Goal: Task Accomplishment & Management: Use online tool/utility

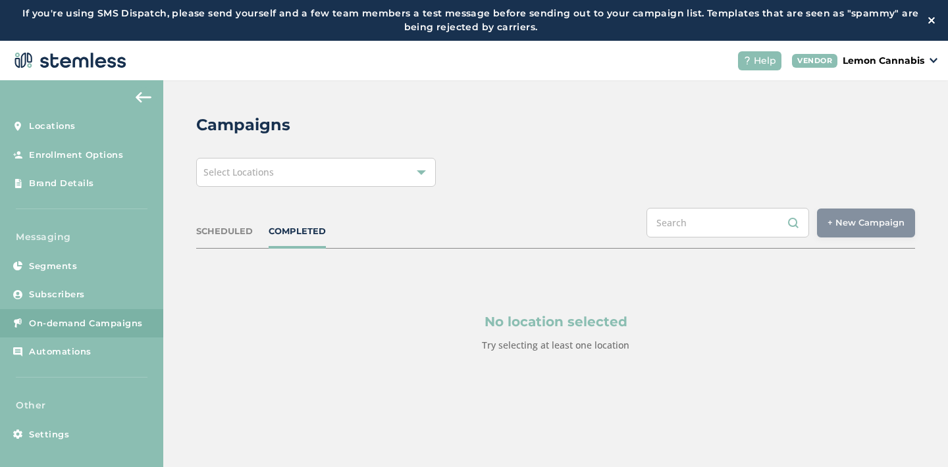
click at [330, 161] on div "Select Locations" at bounding box center [316, 172] width 240 height 29
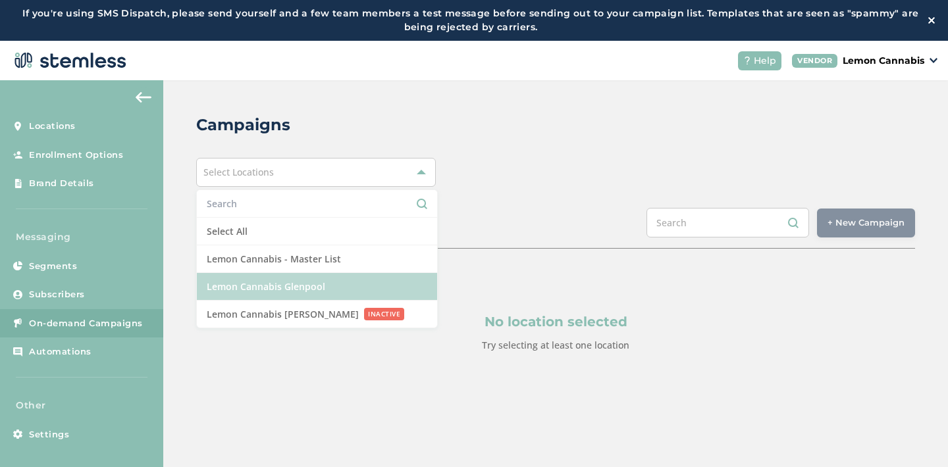
click at [311, 289] on li "Lemon Cannabis Glenpool" at bounding box center [317, 287] width 240 height 28
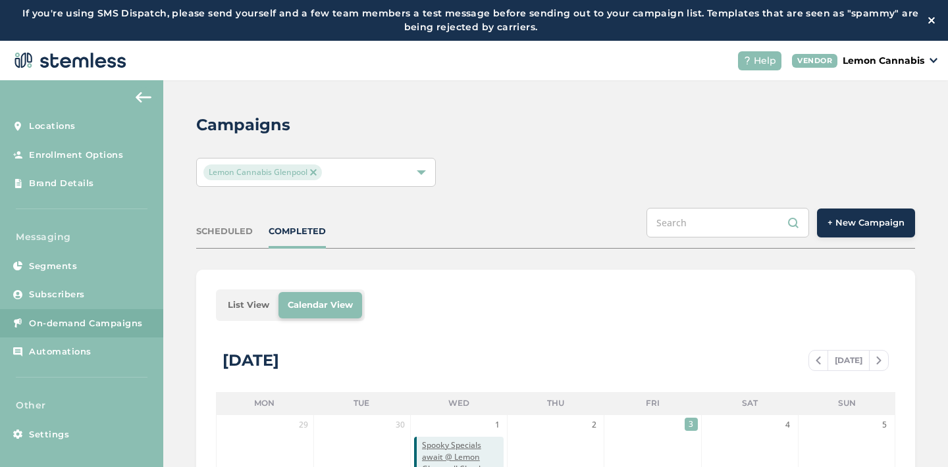
scroll to position [10, 0]
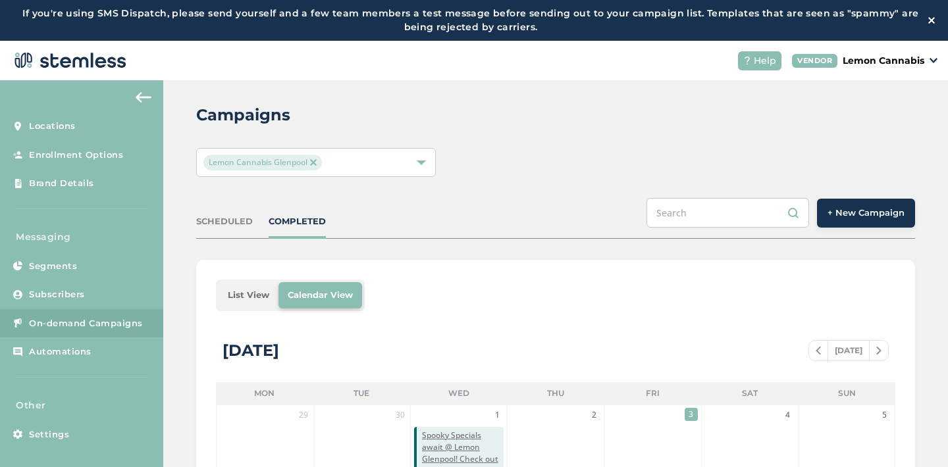
click at [843, 208] on span "+ New Campaign" at bounding box center [866, 213] width 77 height 13
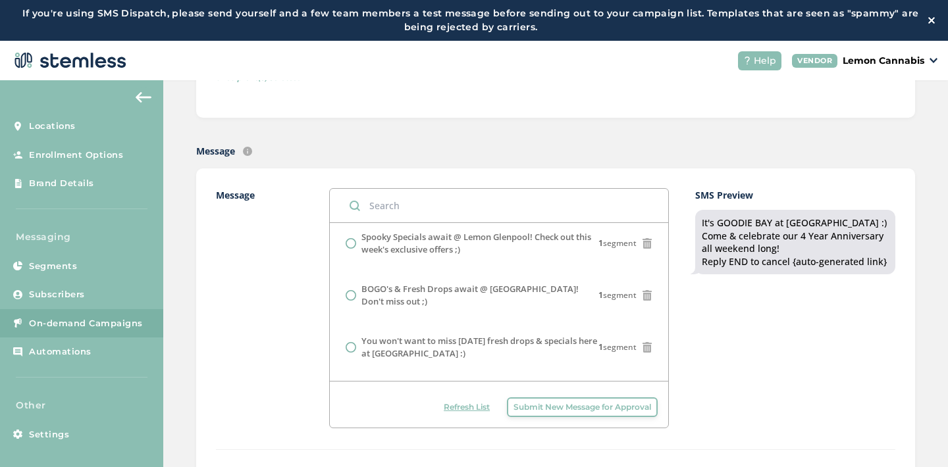
scroll to position [471, 0]
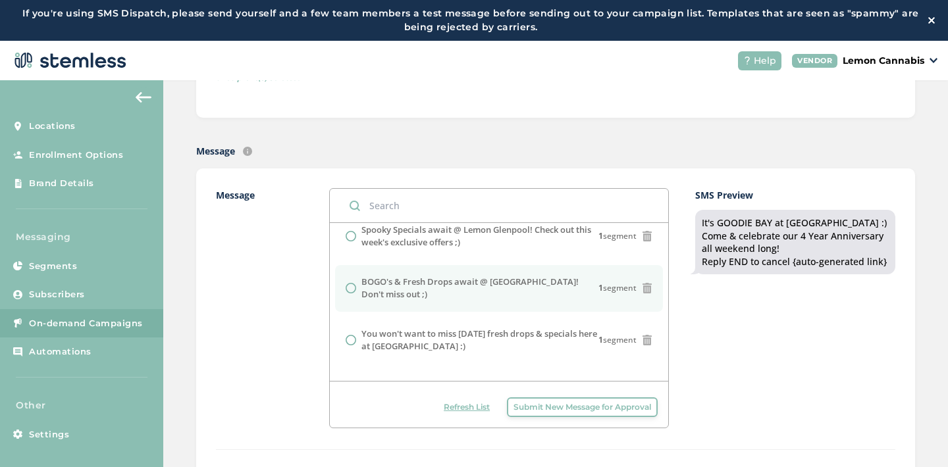
click at [494, 297] on label "BOGO's & Fresh Drops await @ [GEOGRAPHIC_DATA]! Don't miss out ;)" at bounding box center [479, 289] width 237 height 26
radio input "false"
radio input "true"
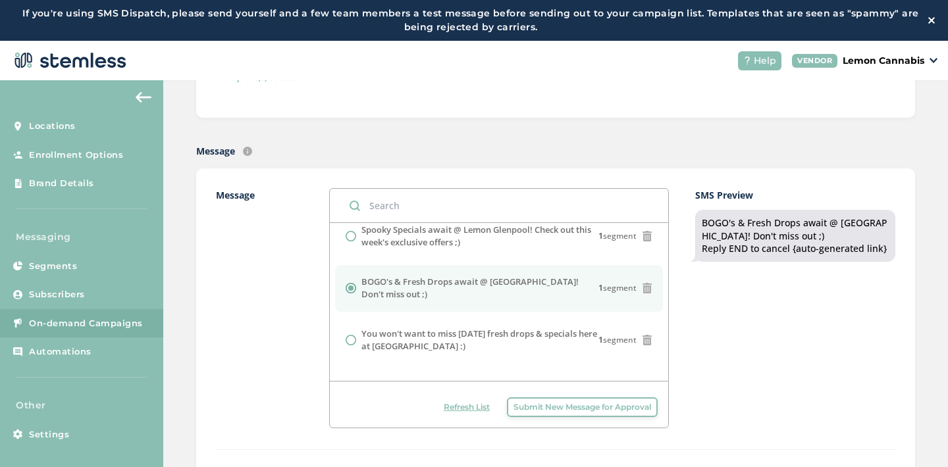
click at [727, 344] on div "SMS Preview BOGO's & Fresh Drops await @ [GEOGRAPHIC_DATA]! Don't miss out ;) R…" at bounding box center [795, 308] width 200 height 240
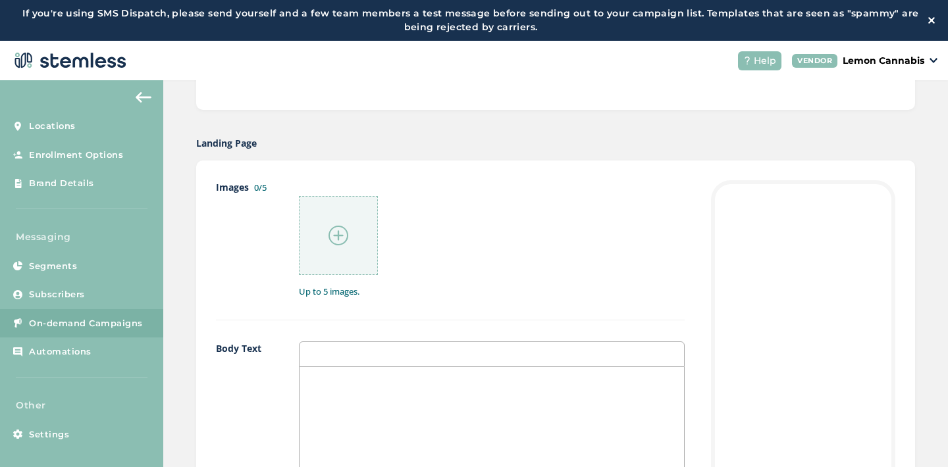
scroll to position [630, 0]
click at [336, 231] on img at bounding box center [339, 236] width 20 height 20
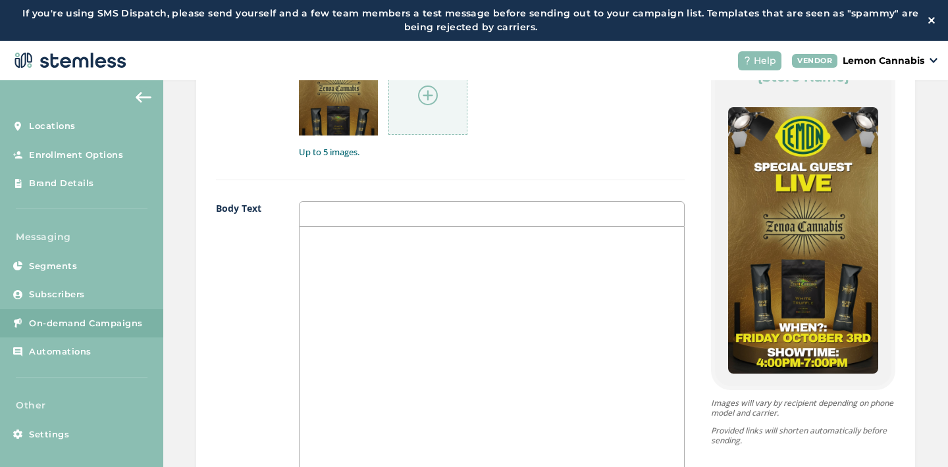
scroll to position [63, 0]
click at [435, 101] on img at bounding box center [428, 96] width 20 height 20
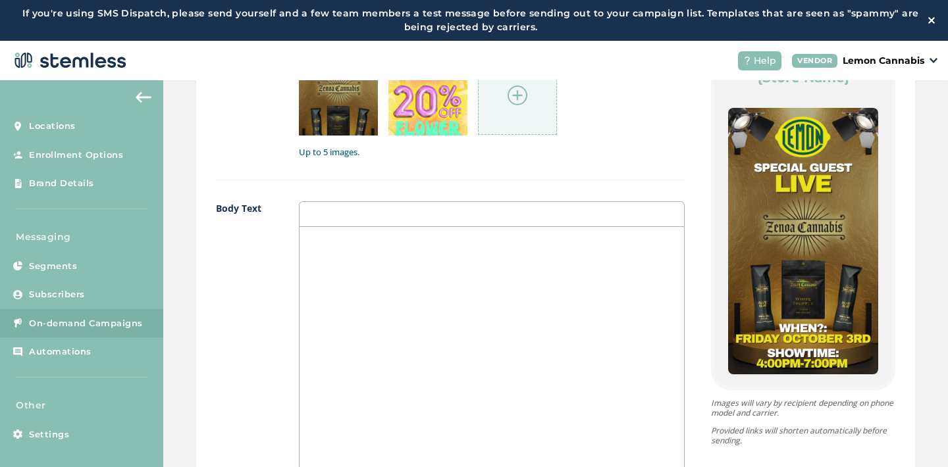
click at [507, 111] on div at bounding box center [517, 95] width 79 height 79
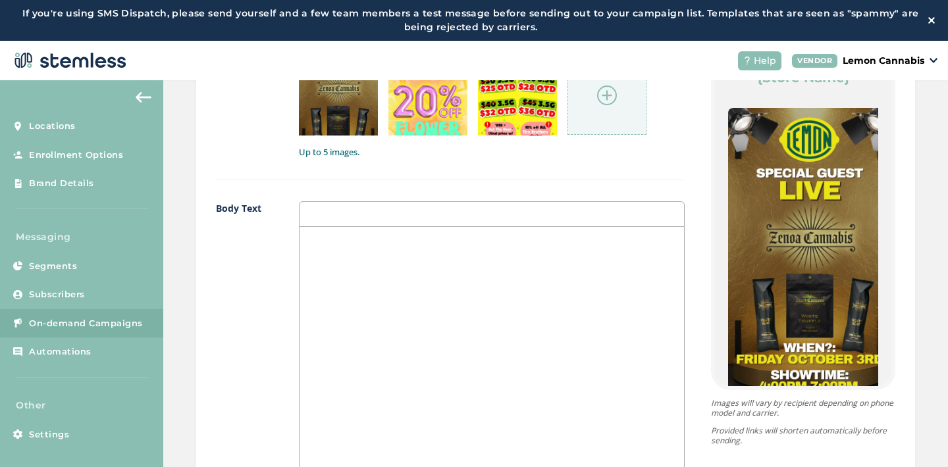
click at [625, 96] on div at bounding box center [607, 95] width 79 height 79
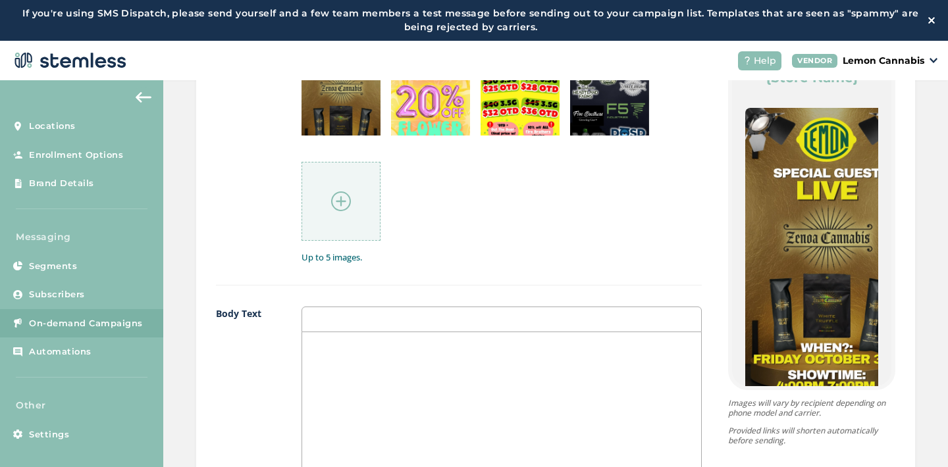
click at [477, 381] on div at bounding box center [502, 463] width 400 height 263
click at [303, 374] on div "Happy [DATE] Lemon Fam, let's celebrate! FLOWER [DATE]}" at bounding box center [502, 463] width 400 height 263
click at [397, 373] on p "{FLOWER [DATE]}" at bounding box center [502, 371] width 380 height 12
drag, startPoint x: 307, startPoint y: 381, endPoint x: 405, endPoint y: 381, distance: 98.1
click at [405, 381] on p "20% off ALL FLOWER!" at bounding box center [502, 383] width 380 height 12
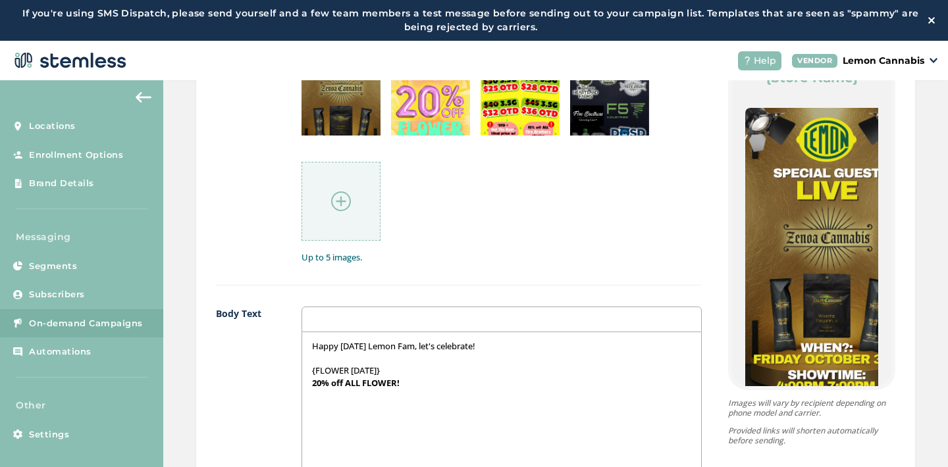
click at [405, 381] on p "20% off ALL FLOWER!" at bounding box center [502, 383] width 380 height 12
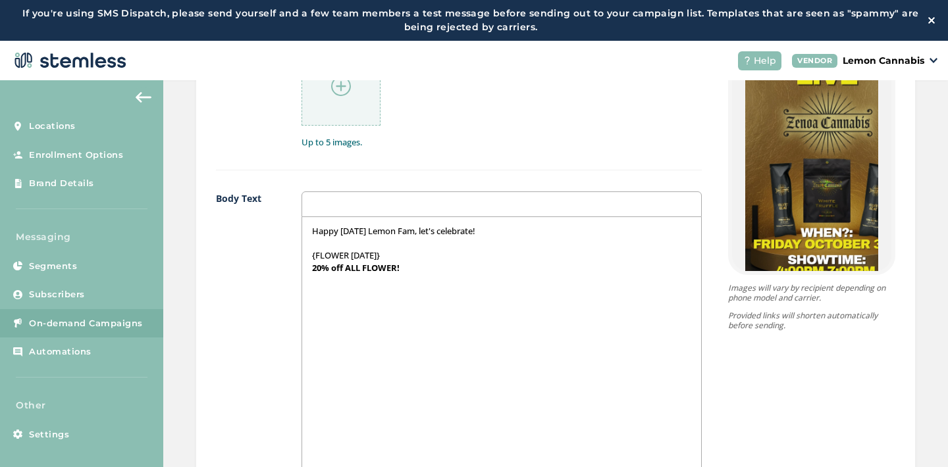
scroll to position [887, 0]
drag, startPoint x: 305, startPoint y: 265, endPoint x: 401, endPoint y: 271, distance: 95.6
click at [401, 271] on div "Happy [DATE] Lemon Fam, let's celebrate! {FLOWER [DATE]} 20% off ALL FLOWER!" at bounding box center [502, 347] width 400 height 263
click at [401, 271] on p "20% off ALL FLOWER!" at bounding box center [502, 267] width 380 height 12
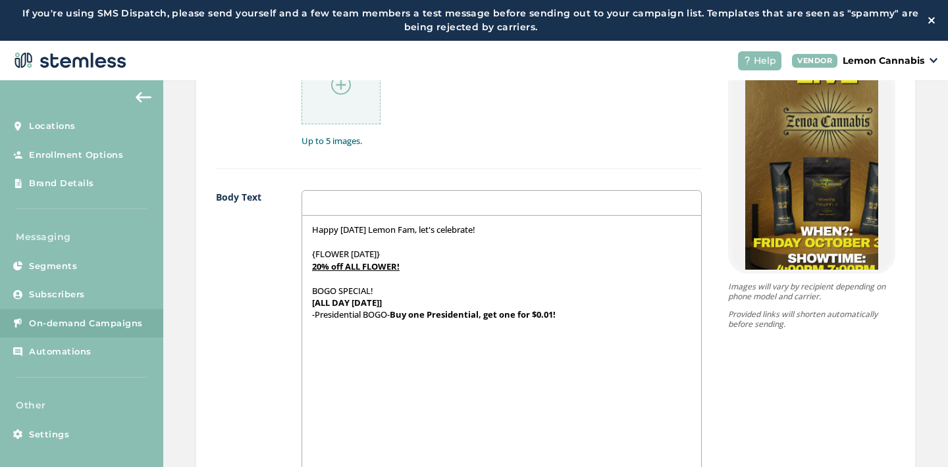
scroll to position [0, 0]
drag, startPoint x: 348, startPoint y: 302, endPoint x: 311, endPoint y: 301, distance: 36.2
click at [312, 301] on strong "[ALL DAY [DATE]]" at bounding box center [347, 303] width 70 height 12
click at [338, 304] on strong "[[DATE]]" at bounding box center [328, 303] width 33 height 12
drag, startPoint x: 357, startPoint y: 317, endPoint x: 311, endPoint y: 316, distance: 45.4
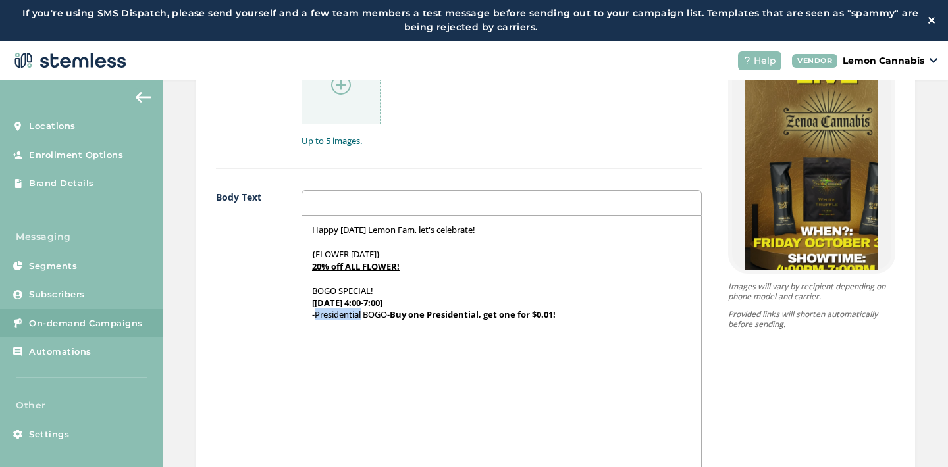
click at [312, 316] on p "-Presidential BOGO- Buy one Presidential, get one for $0.01!" at bounding box center [502, 315] width 380 height 12
click at [434, 313] on strong "Buy one Presidential, get one for $0.01!" at bounding box center [451, 315] width 166 height 12
drag, startPoint x: 486, startPoint y: 316, endPoint x: 473, endPoint y: 316, distance: 13.2
click at [473, 316] on strong "Buy one Zenoa 3.5G, get one for $0.01!" at bounding box center [448, 315] width 161 height 12
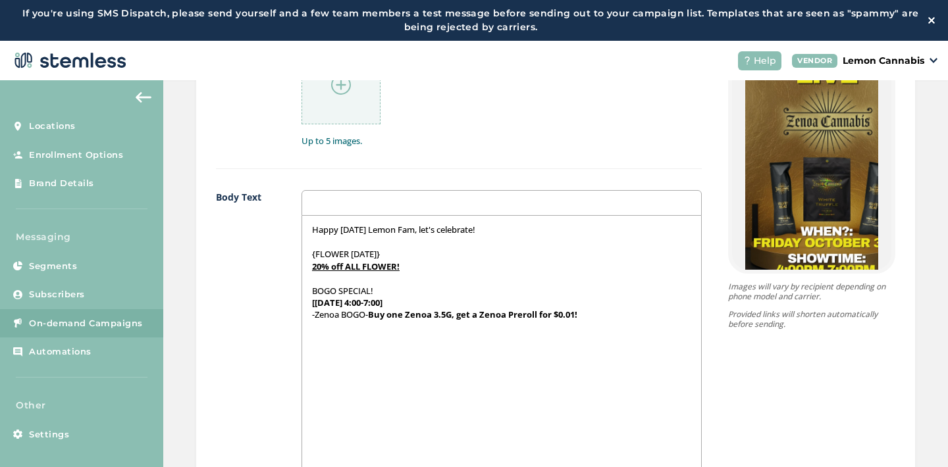
click at [594, 309] on p "-Zenoa BOGO- Buy one Zenoa 3.5G, get a [DEMOGRAPHIC_DATA] Preroll for $0.01!" at bounding box center [502, 315] width 380 height 12
click at [312, 340] on p "﻿" at bounding box center [502, 339] width 380 height 12
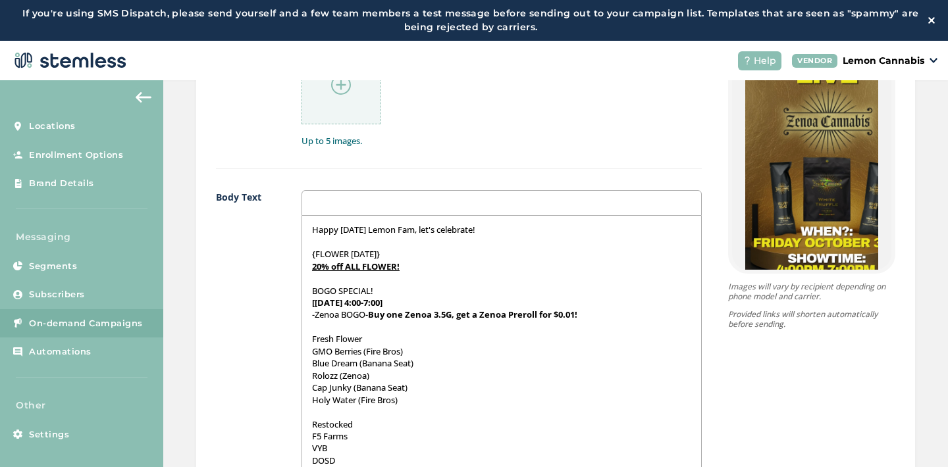
click at [312, 340] on p "Fresh Flower" at bounding box center [502, 339] width 380 height 12
click at [364, 340] on p "{Fresh Flower" at bounding box center [502, 339] width 380 height 12
drag, startPoint x: 369, startPoint y: 339, endPoint x: 302, endPoint y: 336, distance: 66.6
click at [302, 336] on div "Happy [DATE] Lemon Fam, let's celebrate! {FLOWER [DATE]} 20% off ALL FLOWER! BO…" at bounding box center [502, 347] width 400 height 263
click at [312, 422] on p "Restocked" at bounding box center [502, 425] width 380 height 12
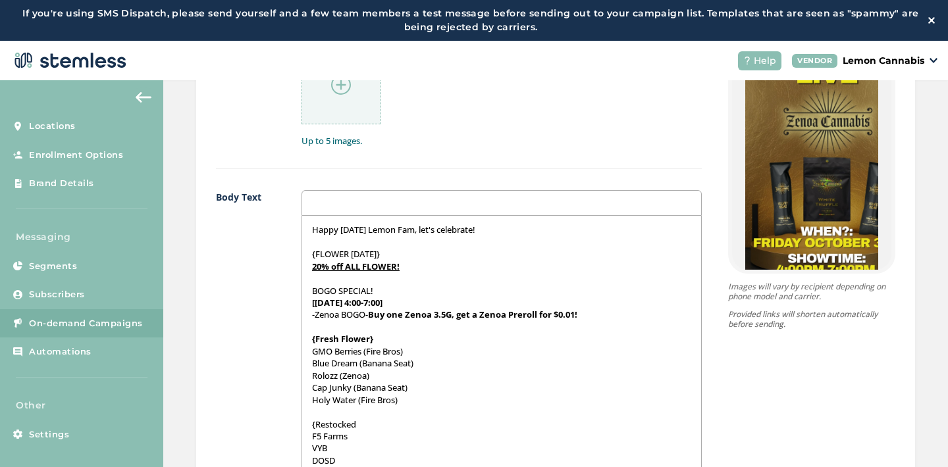
scroll to position [8, 0]
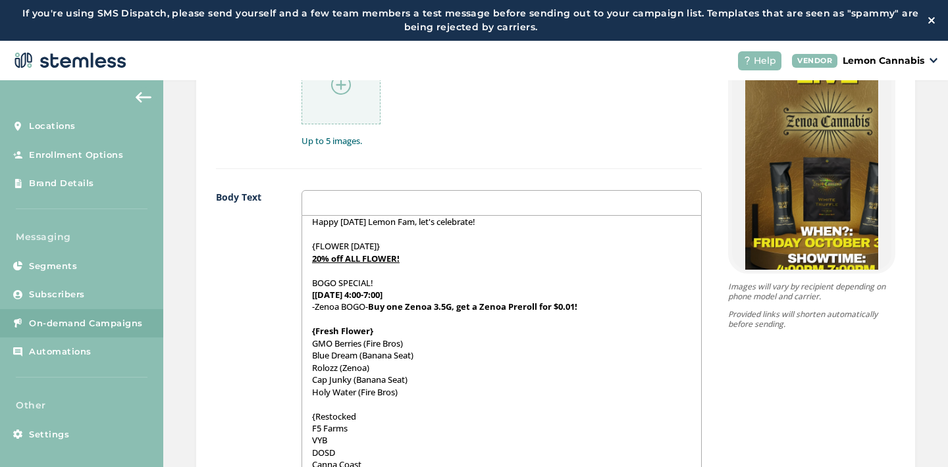
click at [366, 411] on p "{Restocked" at bounding box center [502, 417] width 380 height 12
drag, startPoint x: 359, startPoint y: 418, endPoint x: 302, endPoint y: 417, distance: 56.6
click at [302, 417] on div "Happy [DATE] Lemon Fam, let's celebrate! {FLOWER [DATE]} 20% off ALL FLOWER! BO…" at bounding box center [502, 347] width 400 height 263
click at [312, 343] on p "GMO Berries (Fire Bros)" at bounding box center [502, 344] width 380 height 12
click at [312, 343] on p "+mGMO Berries (Fire Bros)" at bounding box center [502, 344] width 380 height 12
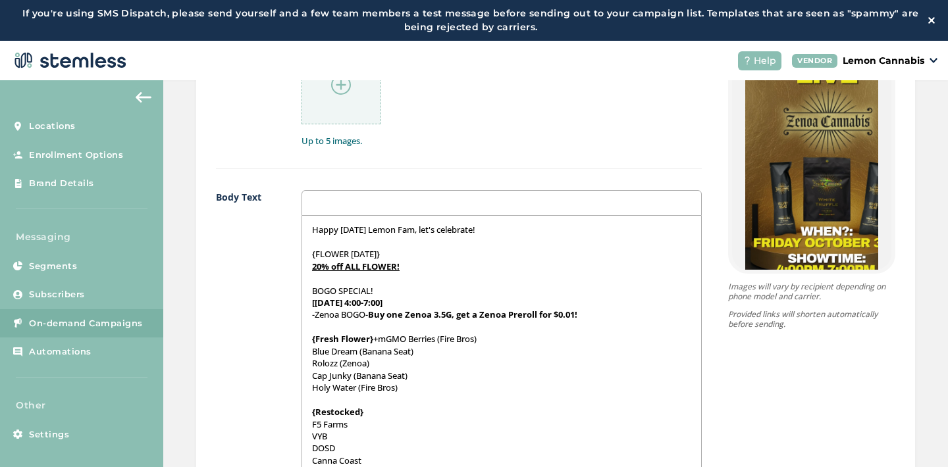
scroll to position [0, 0]
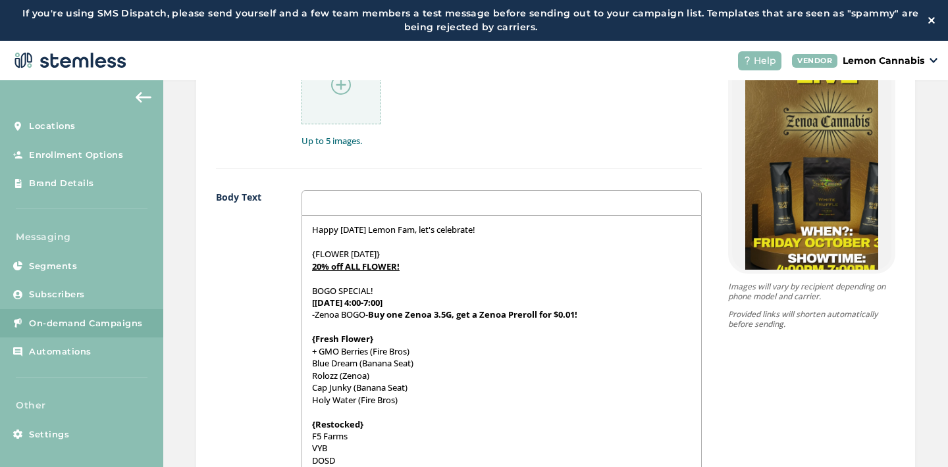
click at [302, 363] on div "Happy [DATE] Lemon Fam, let's celebrate! {FLOWER [DATE]} 20% off ALL FLOWER! BO…" at bounding box center [502, 347] width 400 height 263
click at [302, 381] on div "Happy [DATE] Lemon Fam, let's celebrate! {FLOWER [DATE]} 20% off ALL FLOWER! BO…" at bounding box center [502, 347] width 400 height 263
click at [302, 392] on div "Happy [DATE] Lemon Fam, let's celebrate! {FLOWER [DATE]} 20% off ALL FLOWER! BO…" at bounding box center [502, 347] width 400 height 263
click at [302, 399] on div "Happy [DATE] Lemon Fam, let's celebrate! {FLOWER [DATE]} 20% off ALL FLOWER! BO…" at bounding box center [502, 347] width 400 height 263
click at [304, 436] on div "Happy [DATE] Lemon Fam, let's celebrate! {FLOWER [DATE]} 20% off ALL FLOWER! BO…" at bounding box center [502, 347] width 400 height 263
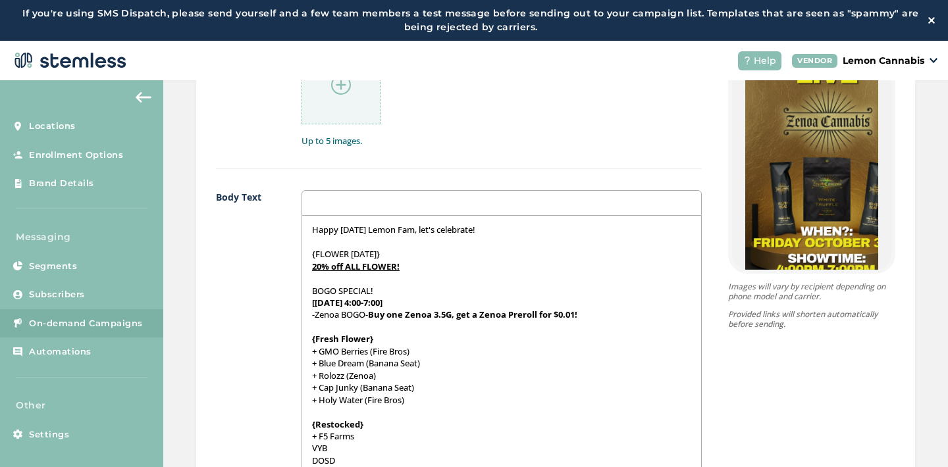
click at [304, 449] on div "Happy [DATE] Lemon Fam, let's celebrate! {FLOWER [DATE]} 20% off ALL FLOWER! BO…" at bounding box center [502, 347] width 400 height 263
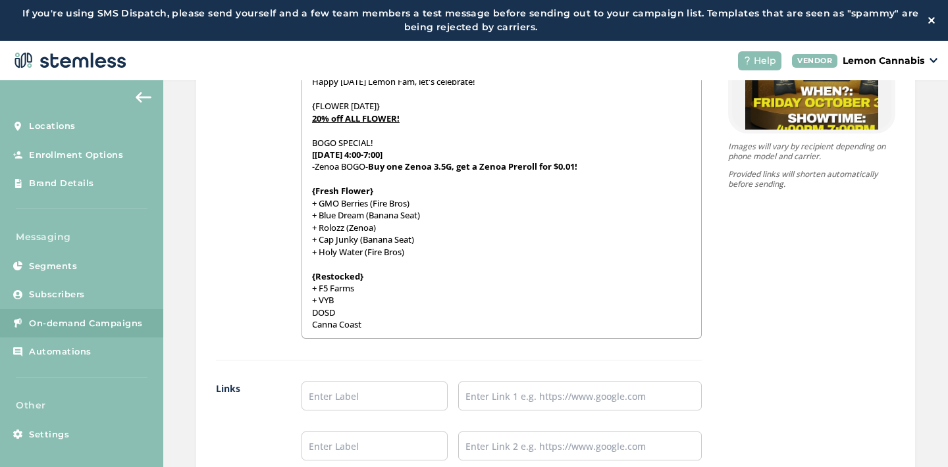
scroll to position [1029, 0]
click at [305, 313] on div "Happy [DATE] Lemon Fam, let's celebrate! {FLOWER [DATE]} 20% off ALL FLOWER! BO…" at bounding box center [502, 205] width 400 height 263
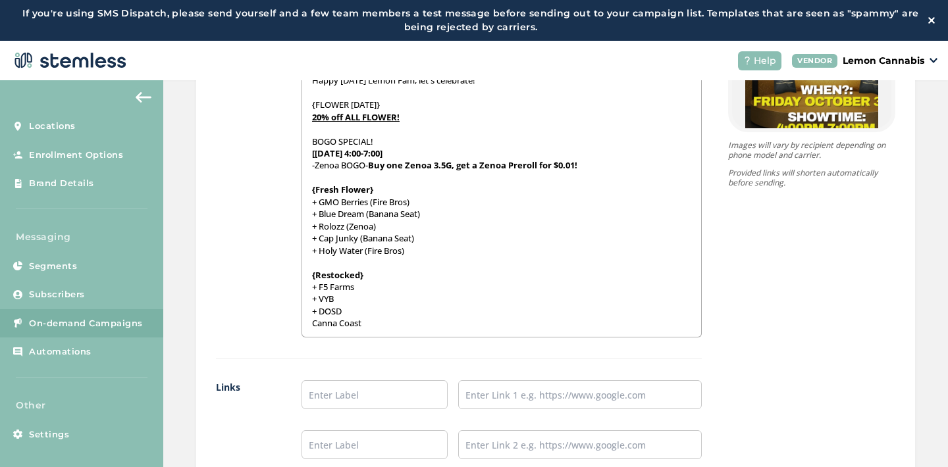
click at [305, 327] on div "Happy [DATE] Lemon Fam, let's celebrate! {FLOWER [DATE]} 20% off ALL FLOWER! BO…" at bounding box center [502, 205] width 400 height 263
click at [371, 323] on p "+ [GEOGRAPHIC_DATA]" at bounding box center [502, 323] width 380 height 12
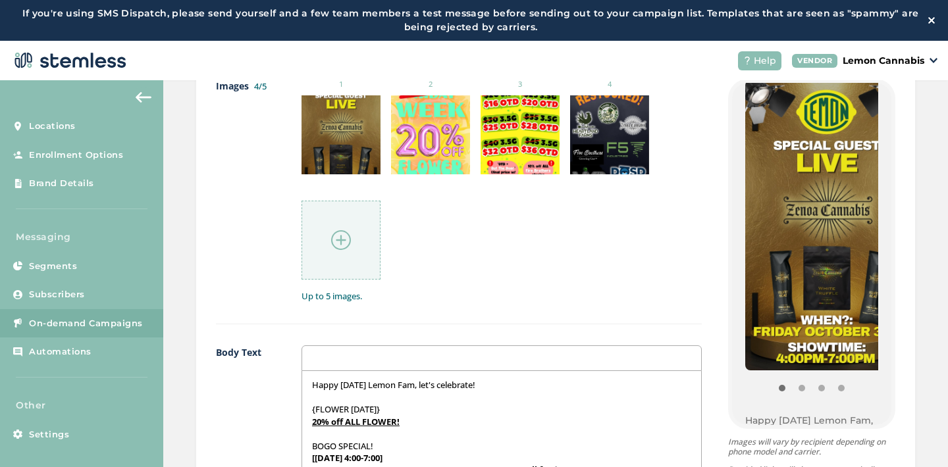
scroll to position [130, 0]
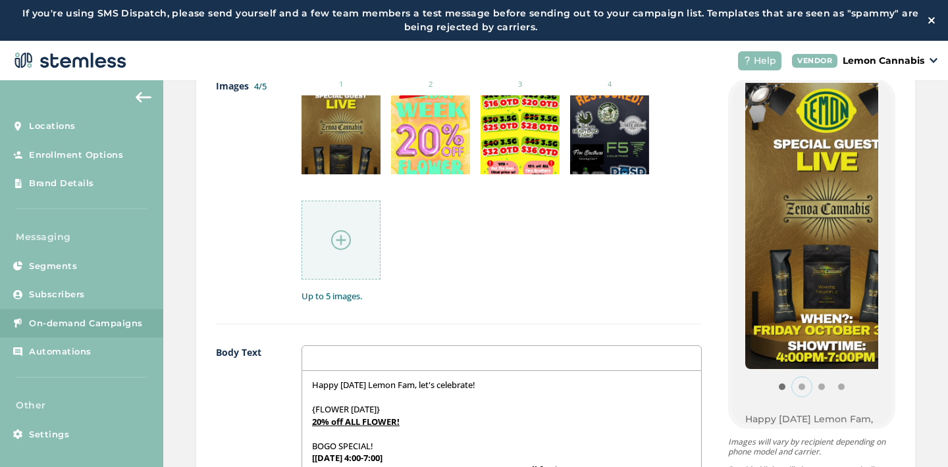
click at [792, 386] on button "Item 1" at bounding box center [802, 387] width 20 height 20
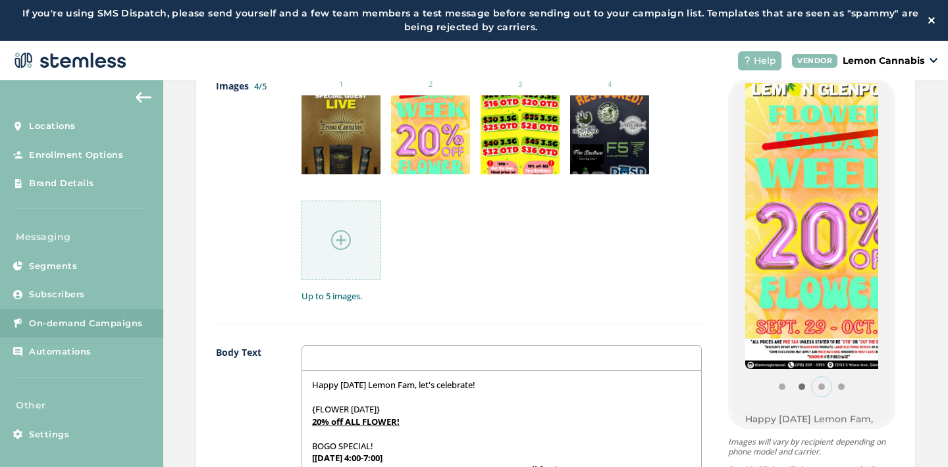
click at [812, 385] on button "Item 2" at bounding box center [822, 387] width 20 height 20
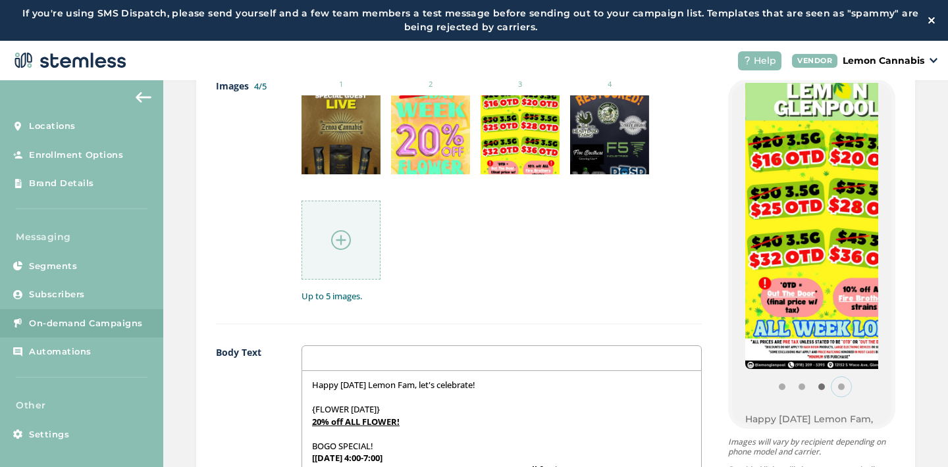
click at [832, 386] on button "Item 3" at bounding box center [842, 387] width 20 height 20
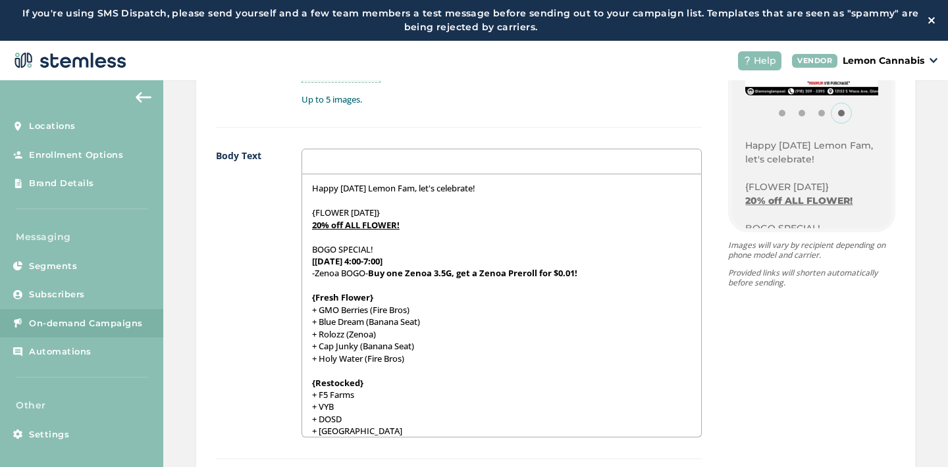
scroll to position [32, 0]
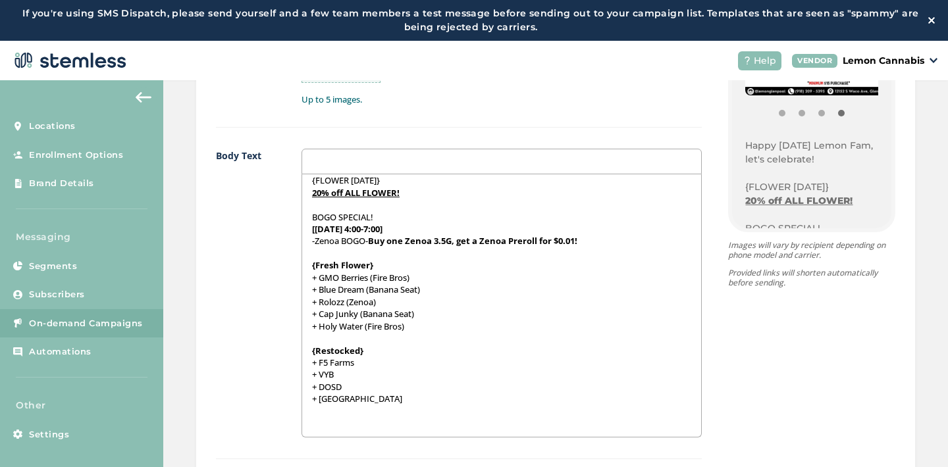
click at [319, 423] on p at bounding box center [502, 423] width 380 height 12
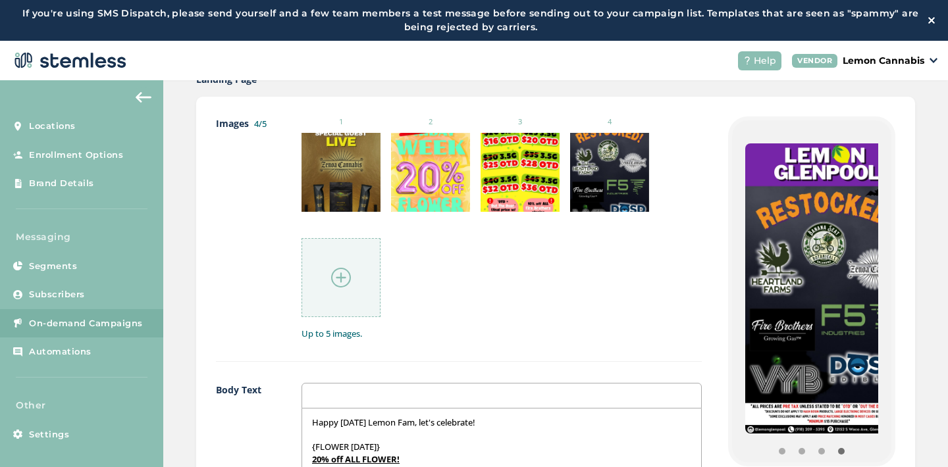
scroll to position [114, 0]
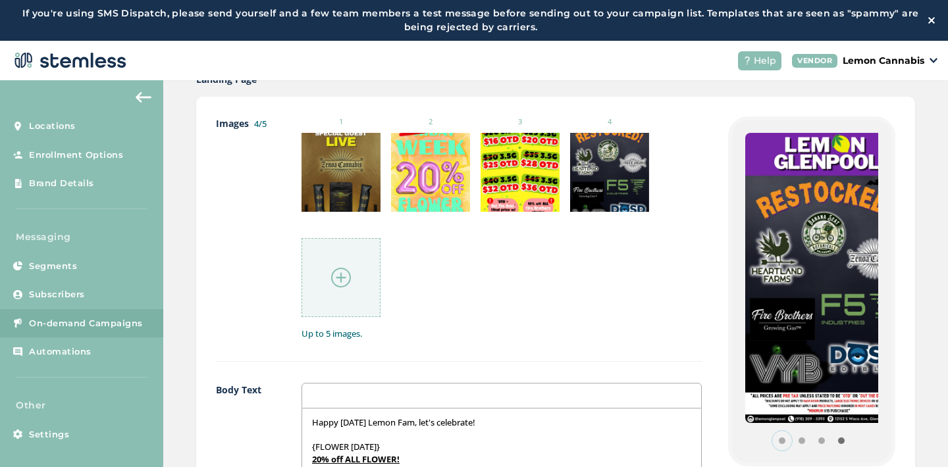
click at [772, 442] on button "Item 0" at bounding box center [782, 441] width 20 height 20
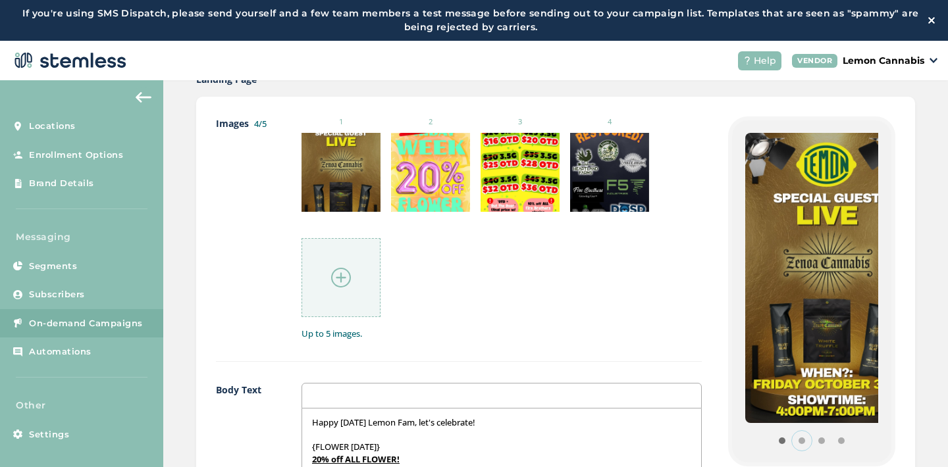
click at [792, 441] on button "Item 1" at bounding box center [802, 441] width 20 height 20
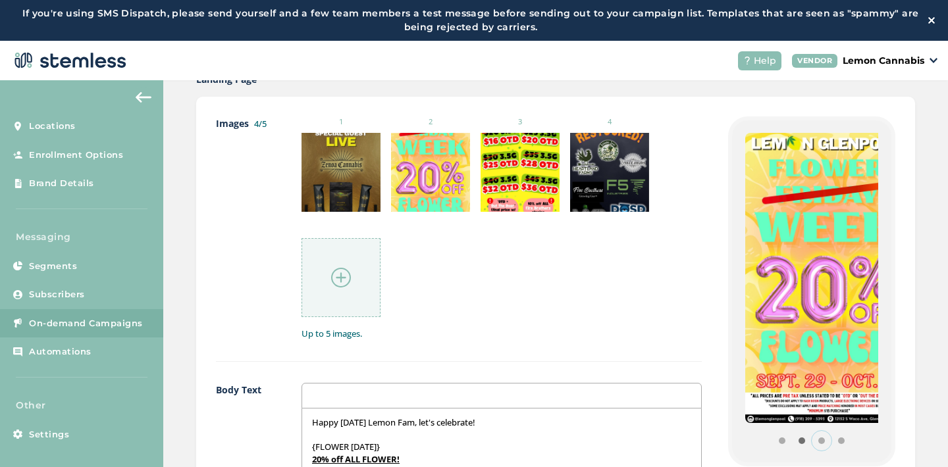
click at [812, 440] on button "Item 2" at bounding box center [822, 441] width 20 height 20
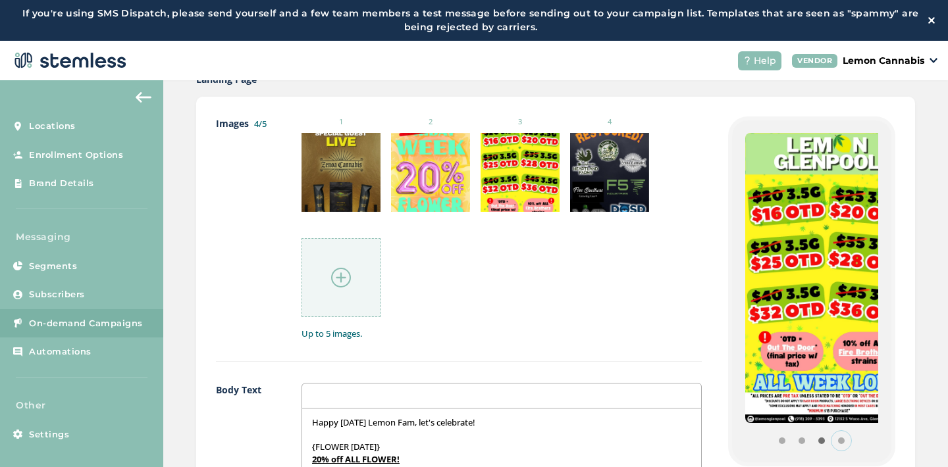
click at [832, 440] on button "Item 3" at bounding box center [842, 441] width 20 height 20
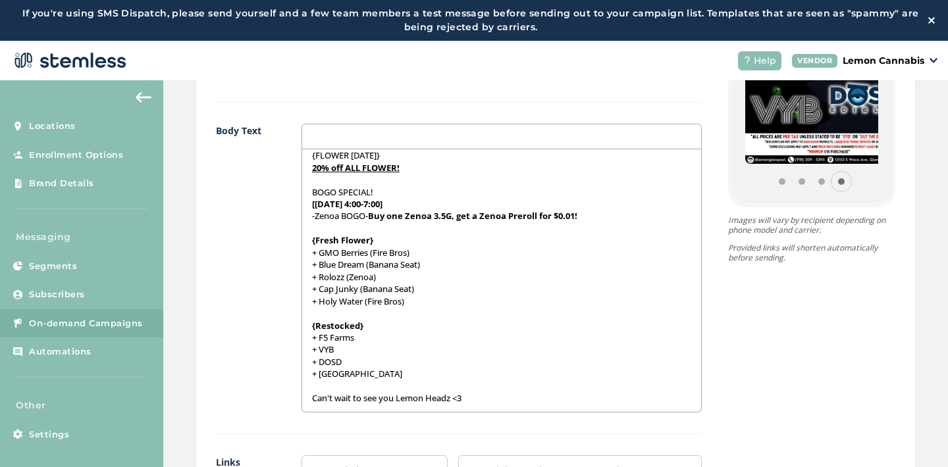
scroll to position [1234, 0]
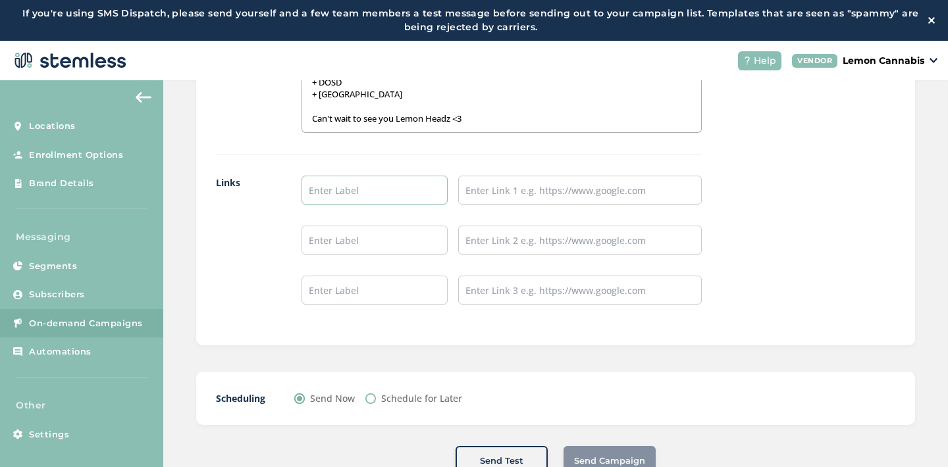
click at [345, 188] on input "text" at bounding box center [375, 190] width 146 height 29
type input "Place an Order!"
click at [373, 246] on input "text" at bounding box center [375, 240] width 146 height 29
type input "Leave a Review!"
click at [377, 298] on input "text" at bounding box center [375, 290] width 146 height 29
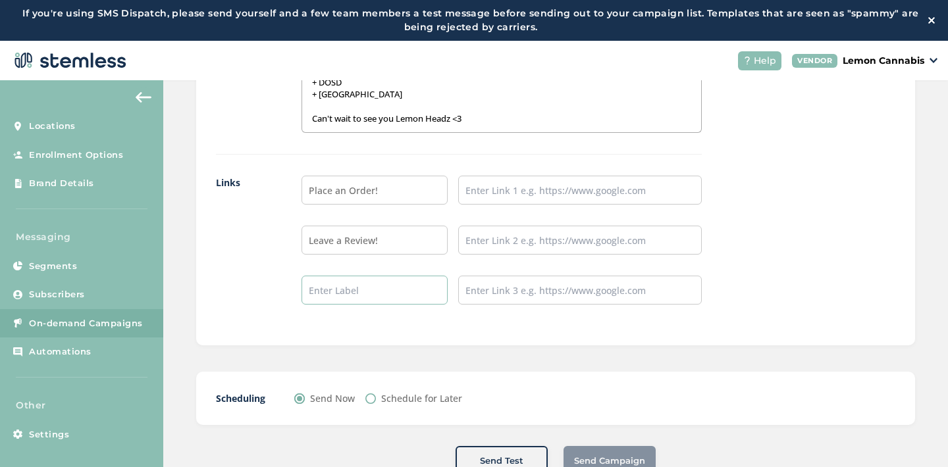
type input "Follow our IG!"
click at [520, 182] on input "text" at bounding box center [580, 190] width 244 height 29
type input "[URL][DOMAIN_NAME]"
click at [539, 238] on input "text" at bounding box center [580, 240] width 244 height 29
type input "[URL][DOMAIN_NAME]"
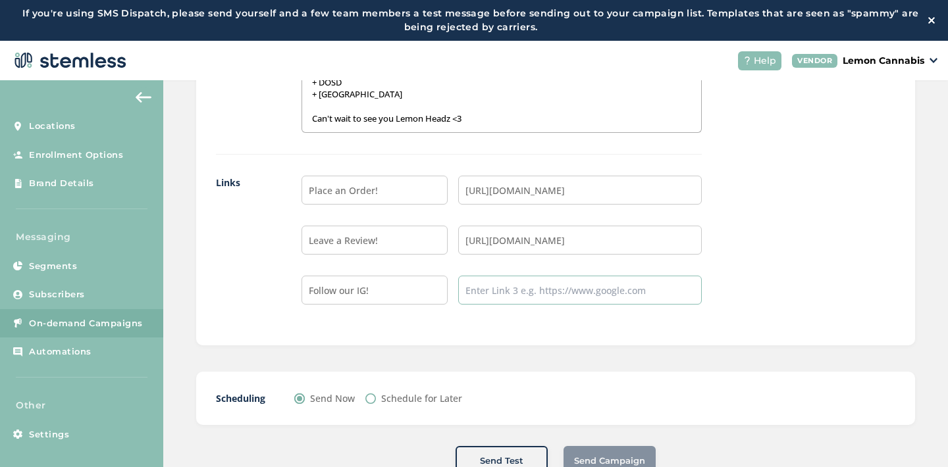
click at [556, 288] on input "text" at bounding box center [580, 290] width 244 height 29
type input "[URL][DOMAIN_NAME]"
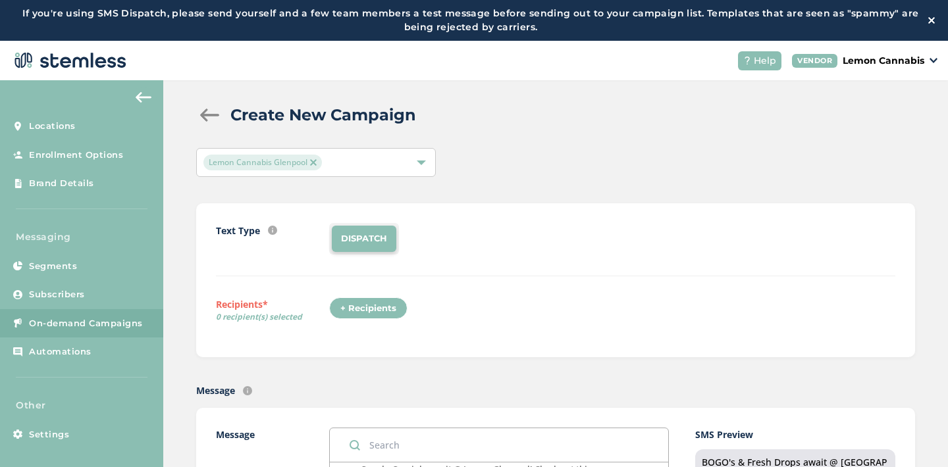
scroll to position [0, 0]
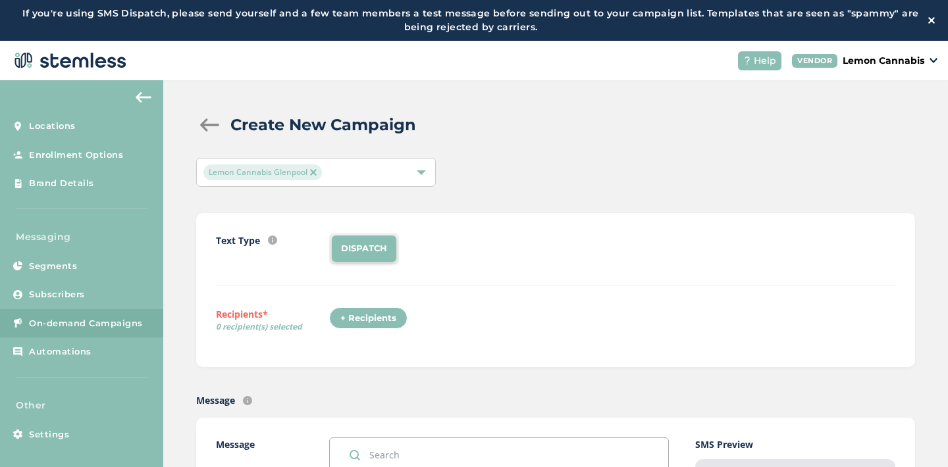
click at [367, 320] on div "+ Recipients" at bounding box center [368, 318] width 78 height 22
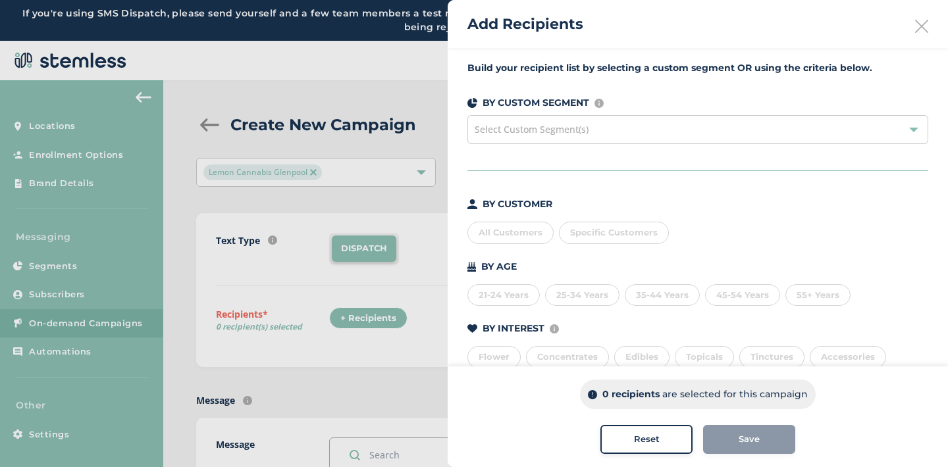
scroll to position [147, 0]
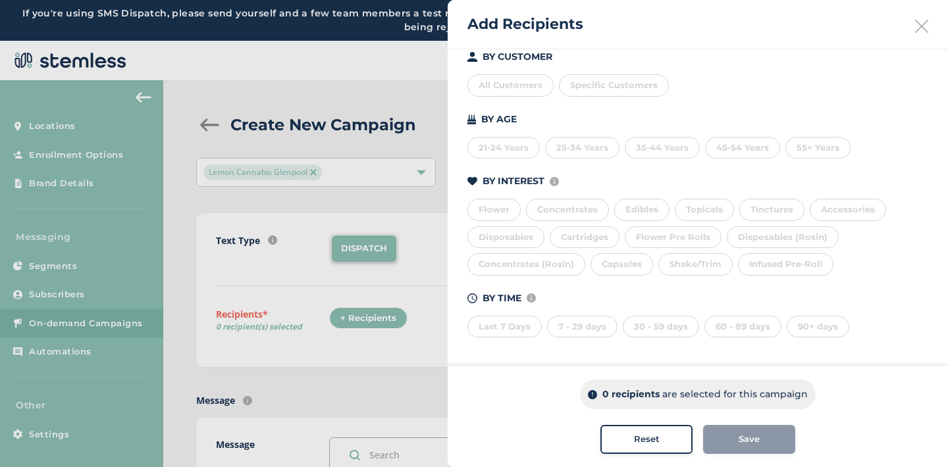
click at [517, 319] on div "Last 7 Days" at bounding box center [504, 327] width 74 height 22
click at [552, 319] on div "7 - 29 days" at bounding box center [582, 327] width 70 height 22
click at [658, 319] on div "30 - 59 days" at bounding box center [661, 327] width 76 height 22
click at [729, 330] on div "60 - 89 days" at bounding box center [742, 327] width 77 height 22
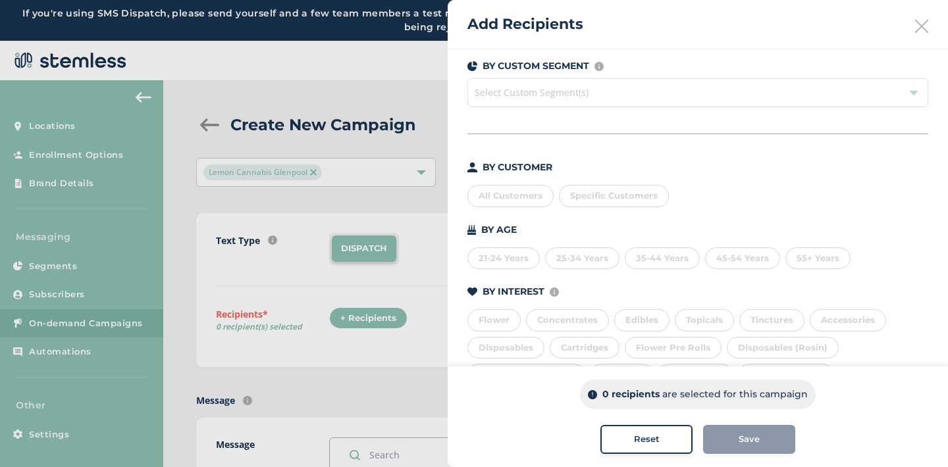
scroll to position [0, 0]
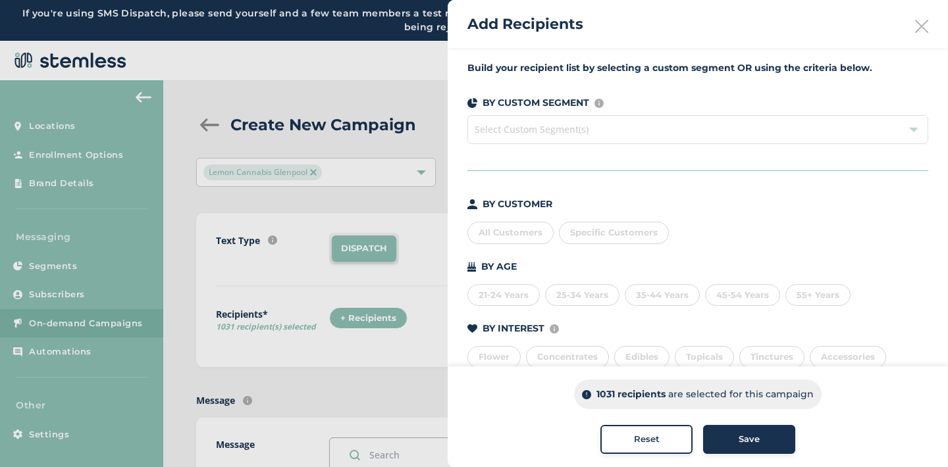
click at [618, 234] on span "Specific Customers" at bounding box center [614, 232] width 88 height 11
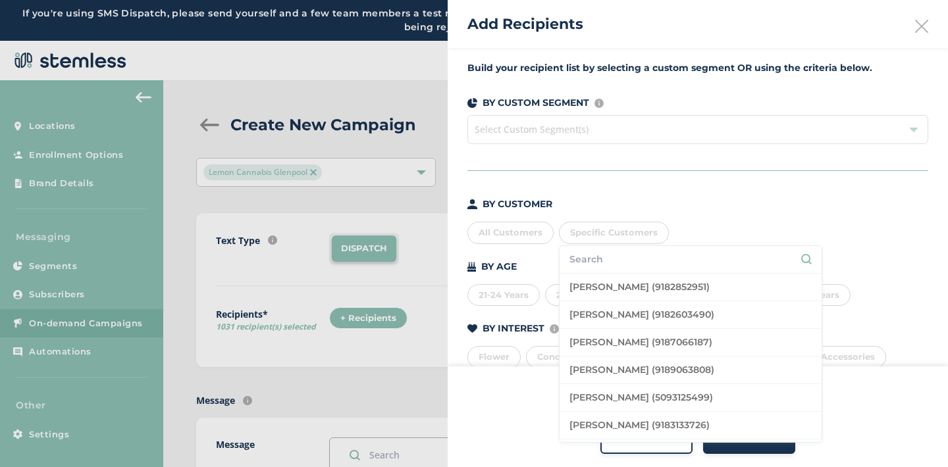
click at [616, 259] on input "text" at bounding box center [690, 260] width 242 height 14
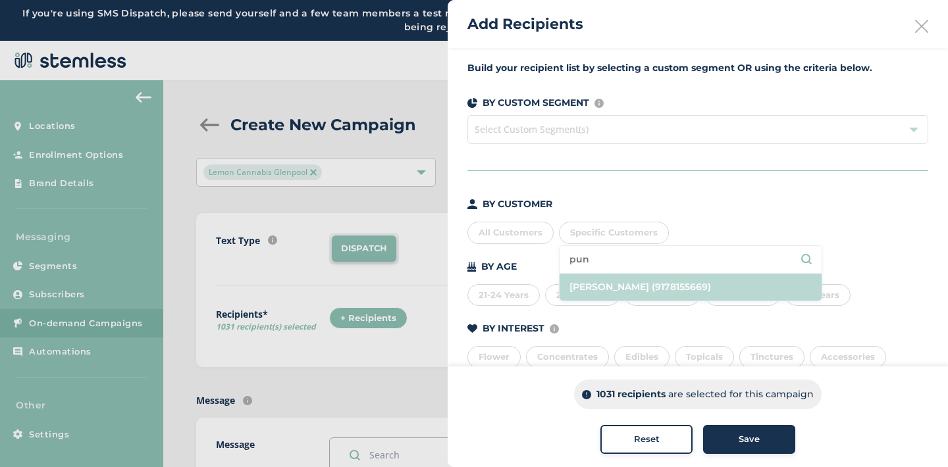
click at [634, 288] on li "[PERSON_NAME] (9178155669)" at bounding box center [691, 287] width 262 height 27
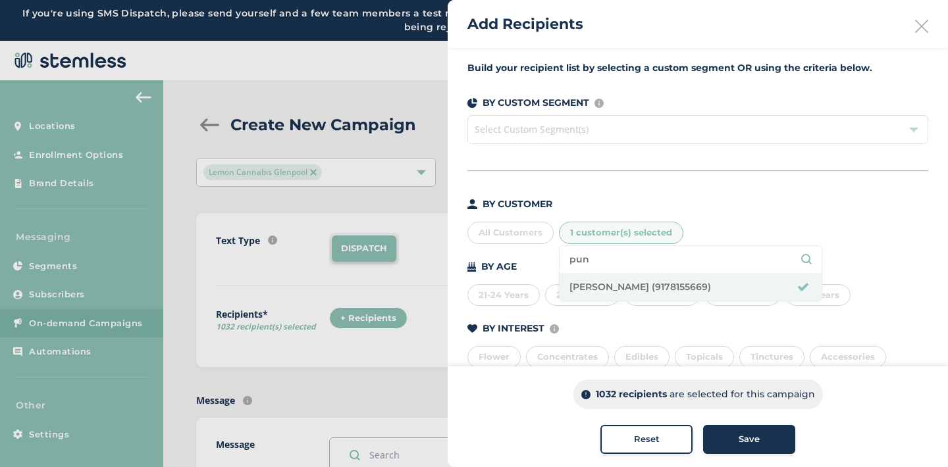
click at [605, 258] on input "pun" at bounding box center [690, 260] width 242 height 14
type input "p"
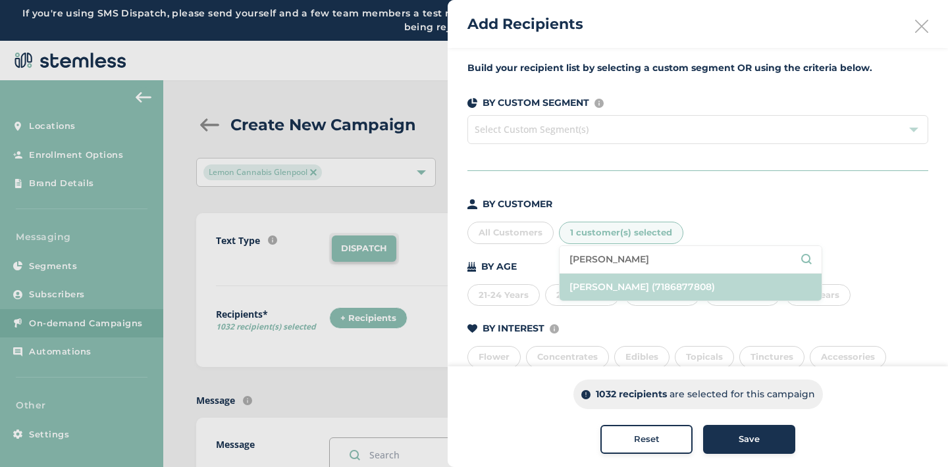
click at [604, 286] on li "[PERSON_NAME] (7186877808)" at bounding box center [691, 287] width 262 height 27
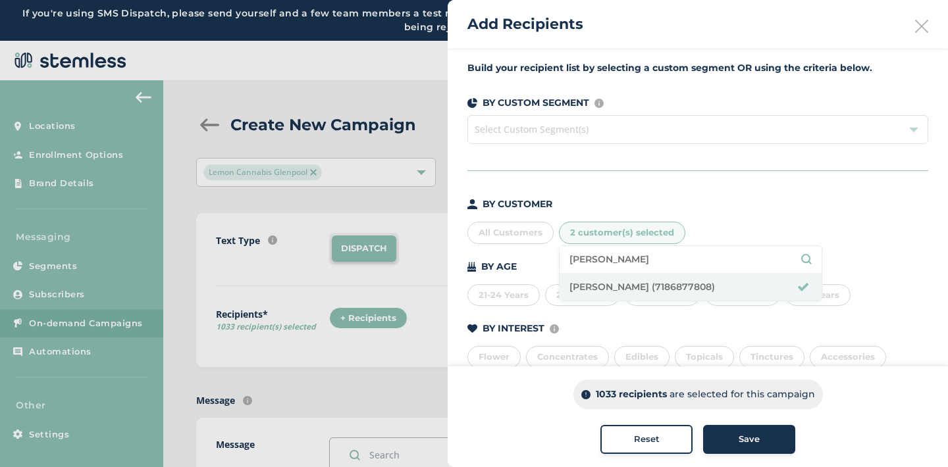
click at [601, 259] on input "[PERSON_NAME]" at bounding box center [690, 260] width 242 height 14
type input "l"
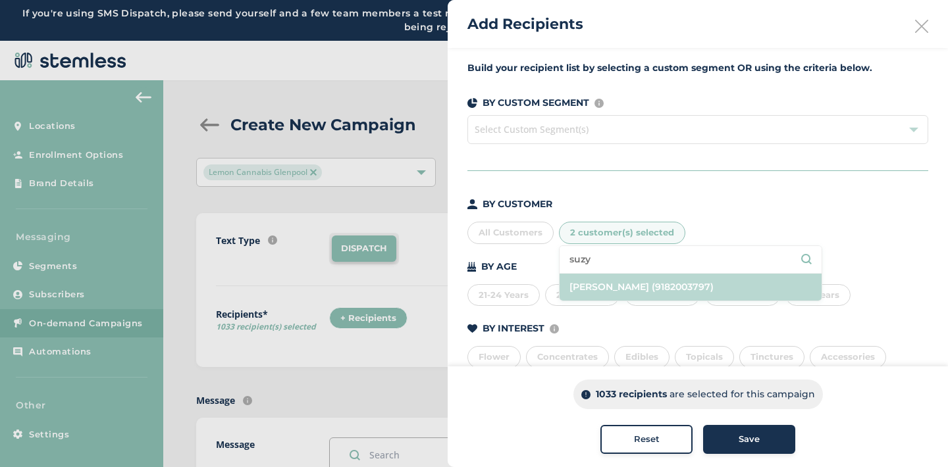
click at [609, 286] on li "[PERSON_NAME] (9182003797)" at bounding box center [691, 287] width 262 height 27
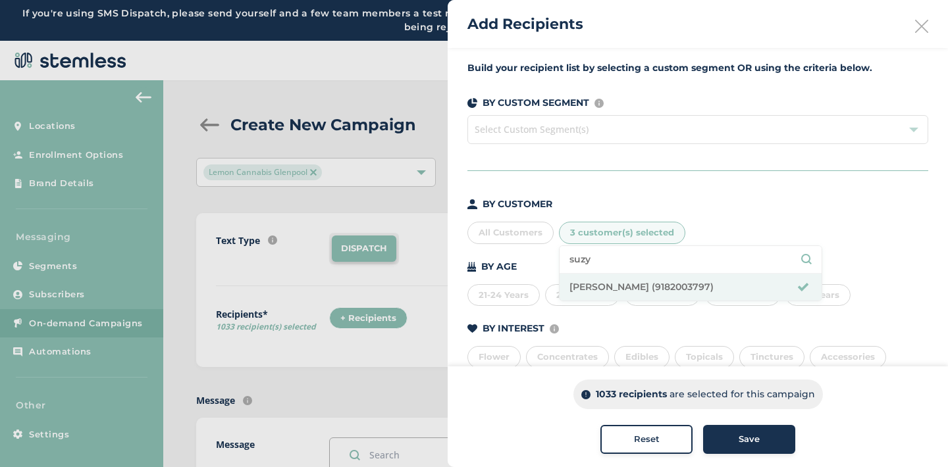
click at [594, 257] on input "suzy" at bounding box center [690, 260] width 242 height 14
type input "s"
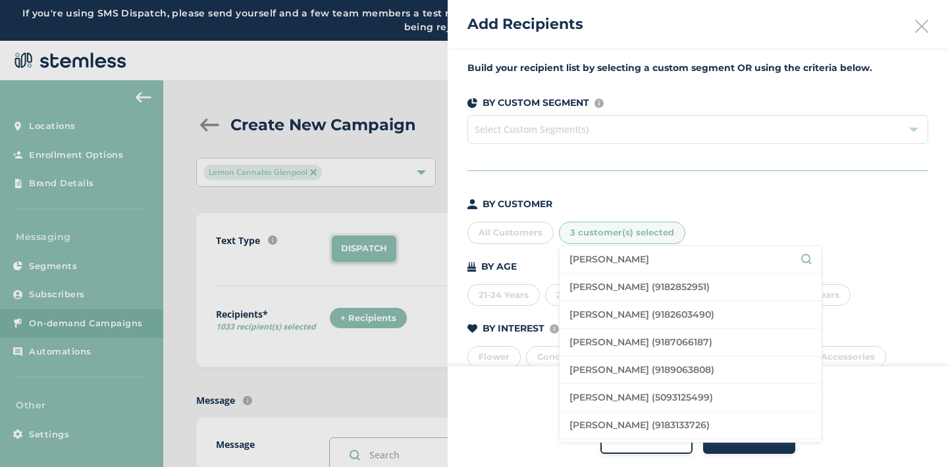
type input "[PERSON_NAME]"
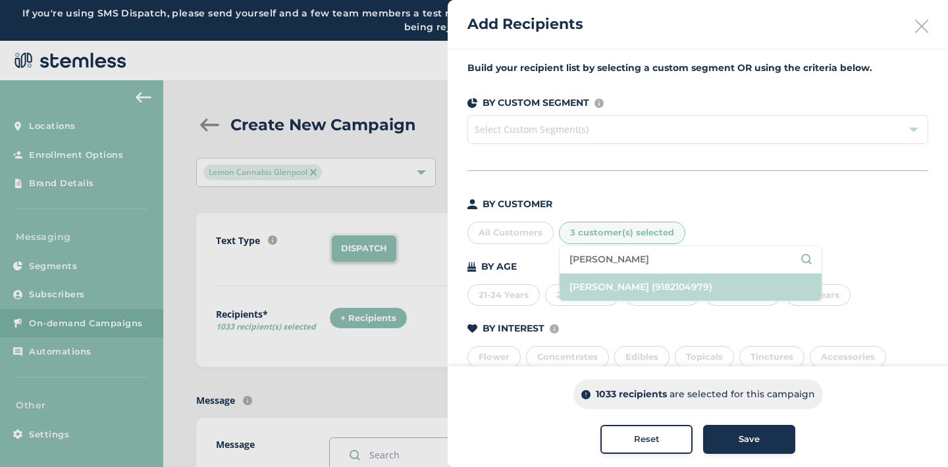
click at [589, 283] on li "[PERSON_NAME] (9182104979)" at bounding box center [691, 287] width 262 height 27
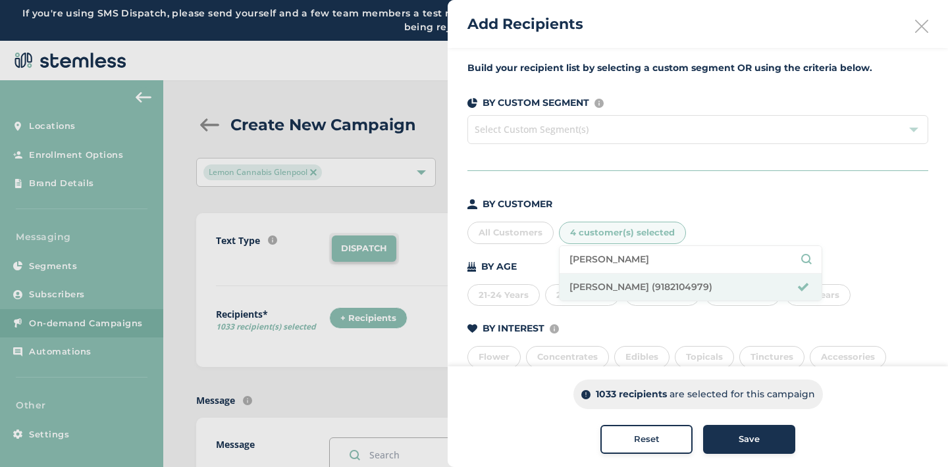
drag, startPoint x: 629, startPoint y: 257, endPoint x: 503, endPoint y: 257, distance: 125.7
click at [503, 257] on div "BY CUSTOMER All Customers 4 customer(s) selected [PERSON_NAME] [PERSON_NAME] (9…" at bounding box center [697, 342] width 461 height 288
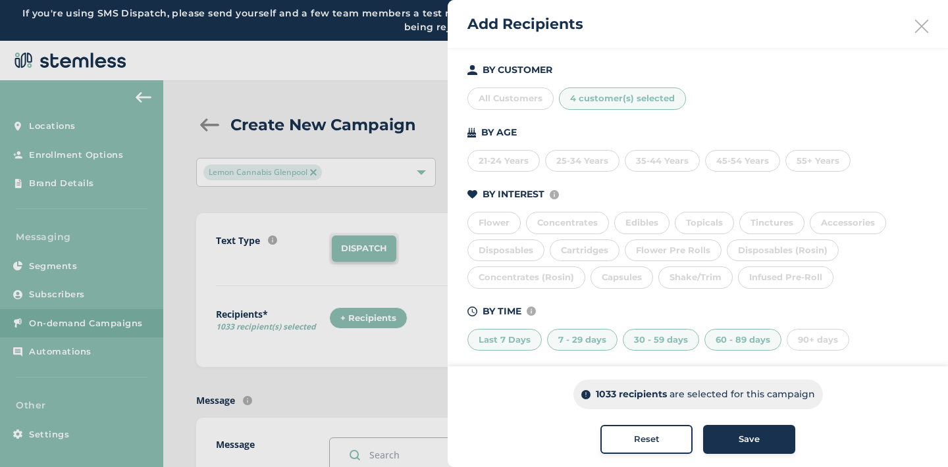
scroll to position [147, 0]
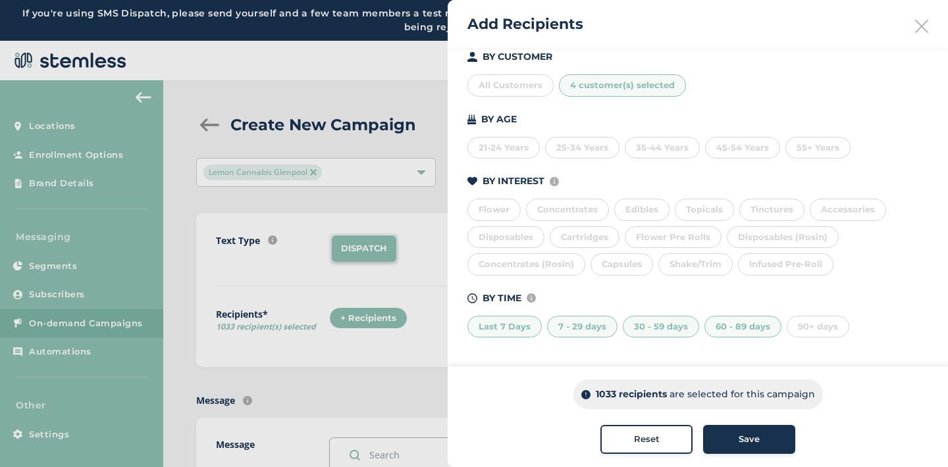
click at [596, 93] on div "4 customer(s) selected" at bounding box center [622, 85] width 127 height 22
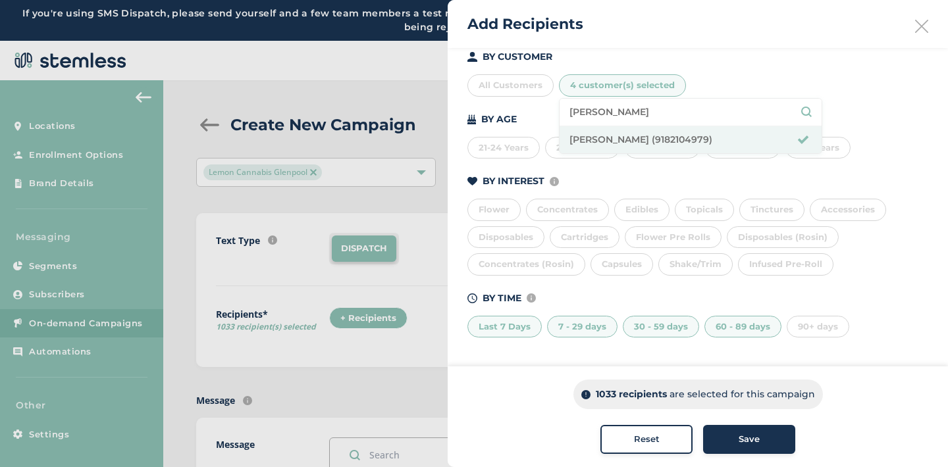
click at [635, 114] on input "[PERSON_NAME]" at bounding box center [690, 112] width 242 height 14
type input "j"
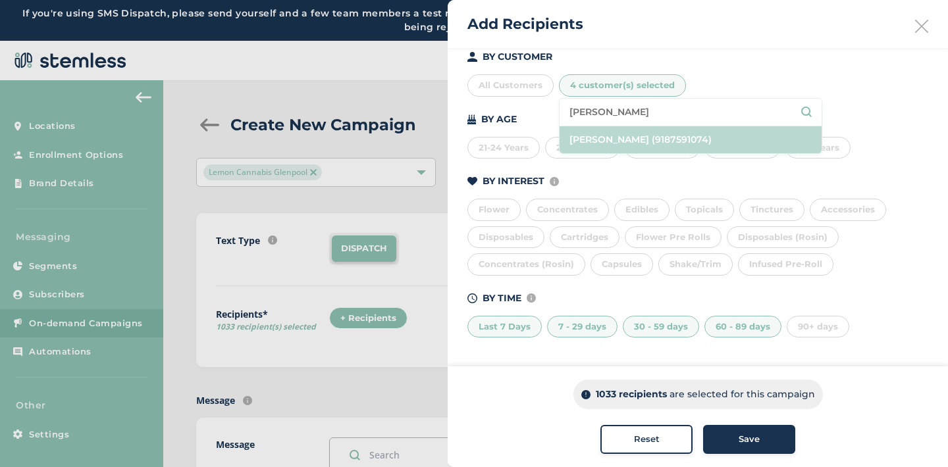
click at [647, 135] on li "[PERSON_NAME] (9187591074)" at bounding box center [691, 139] width 262 height 27
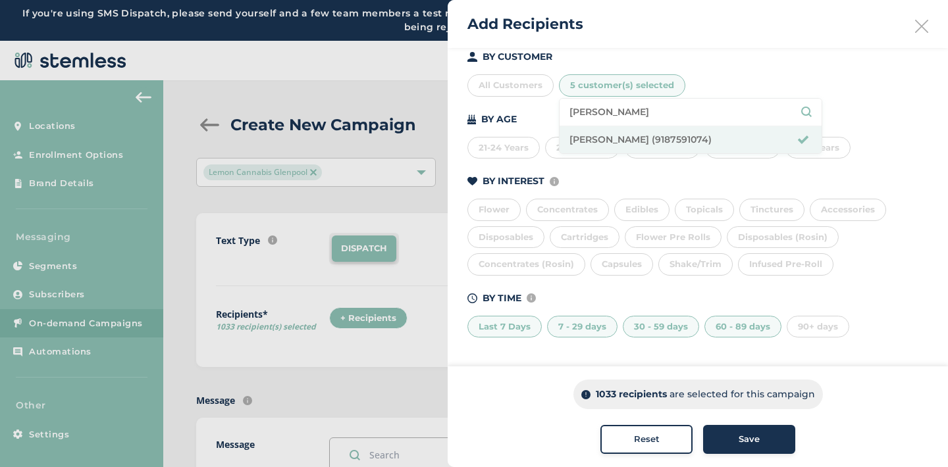
click at [672, 109] on input "[PERSON_NAME]" at bounding box center [690, 112] width 242 height 14
type input "p"
type input "[PERSON_NAME]"
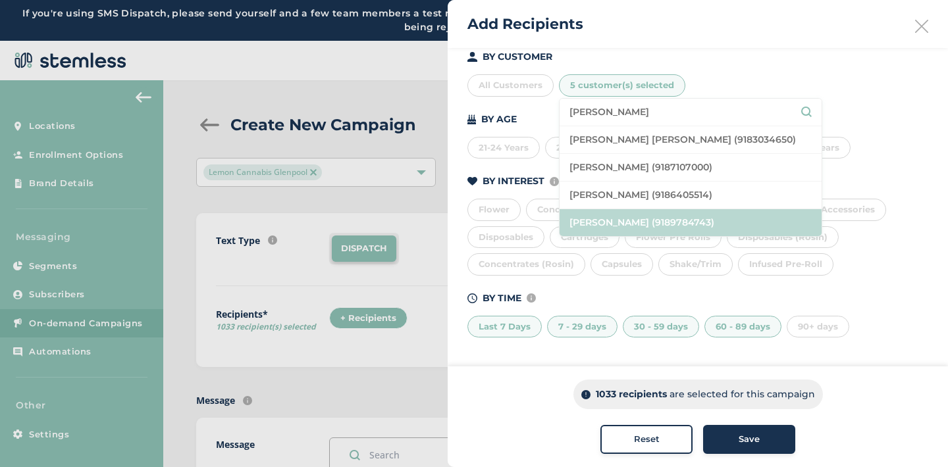
click at [652, 221] on li "[PERSON_NAME] (9189784743)" at bounding box center [691, 222] width 262 height 27
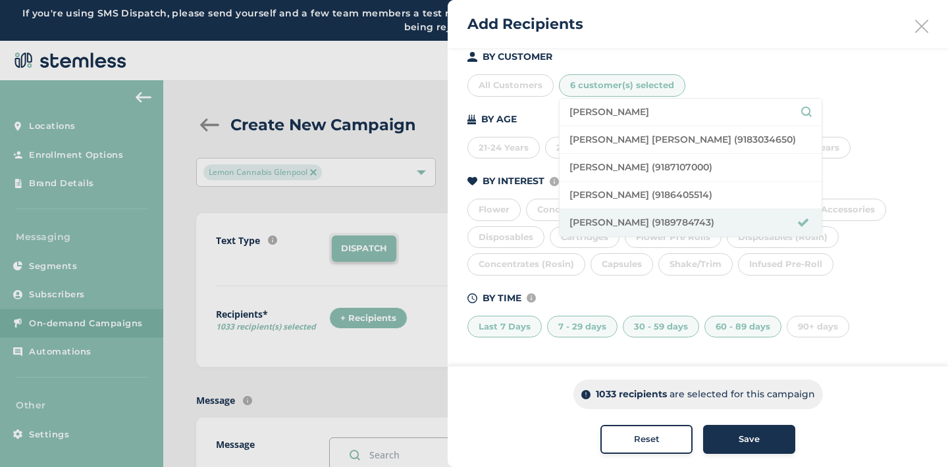
click at [735, 435] on div "Save" at bounding box center [749, 439] width 71 height 13
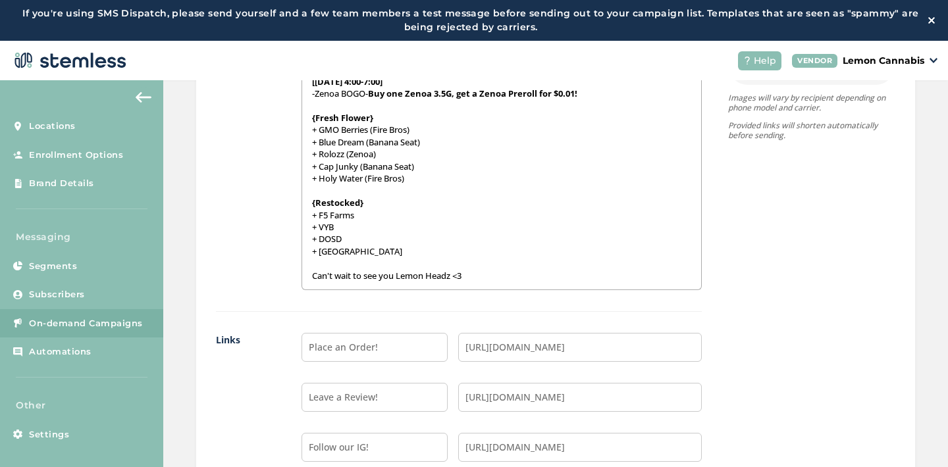
scroll to position [1324, 0]
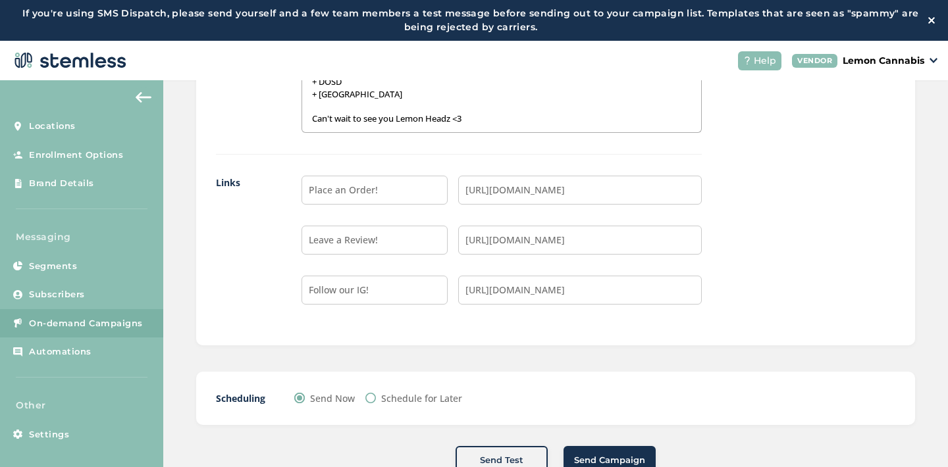
click at [591, 451] on button "Send Campaign" at bounding box center [610, 460] width 92 height 29
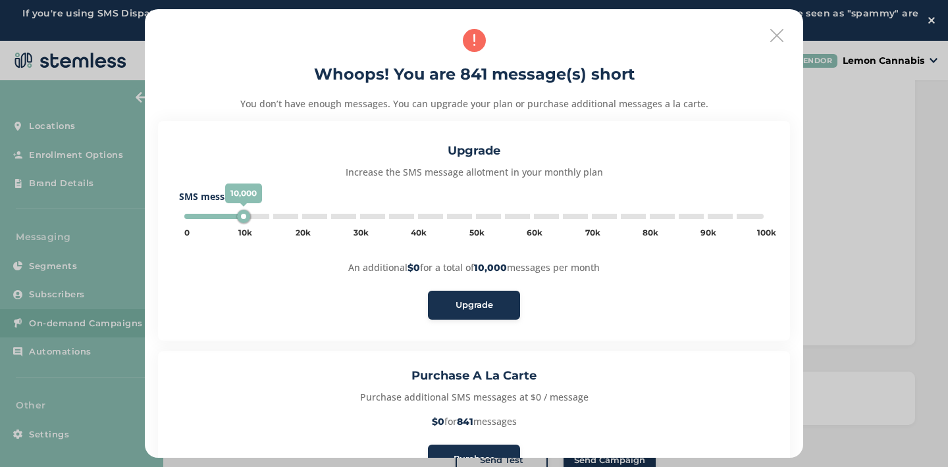
type input "5000"
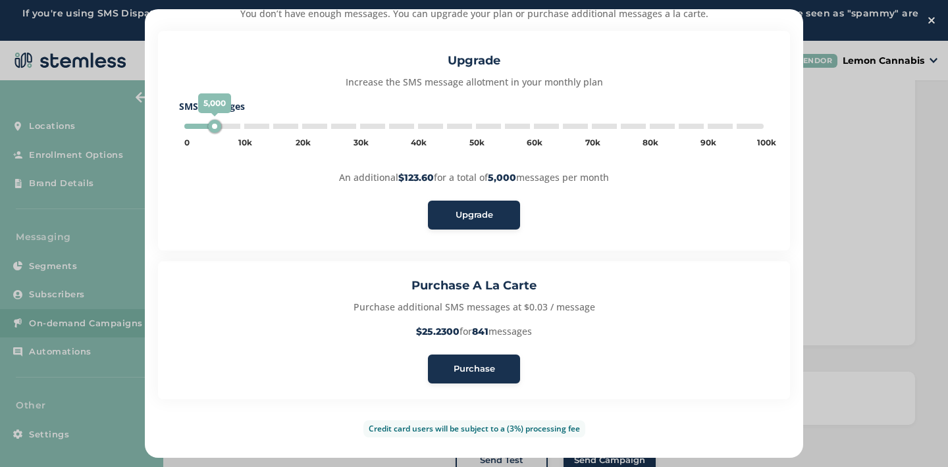
click at [462, 367] on span "Purchase" at bounding box center [474, 369] width 41 height 13
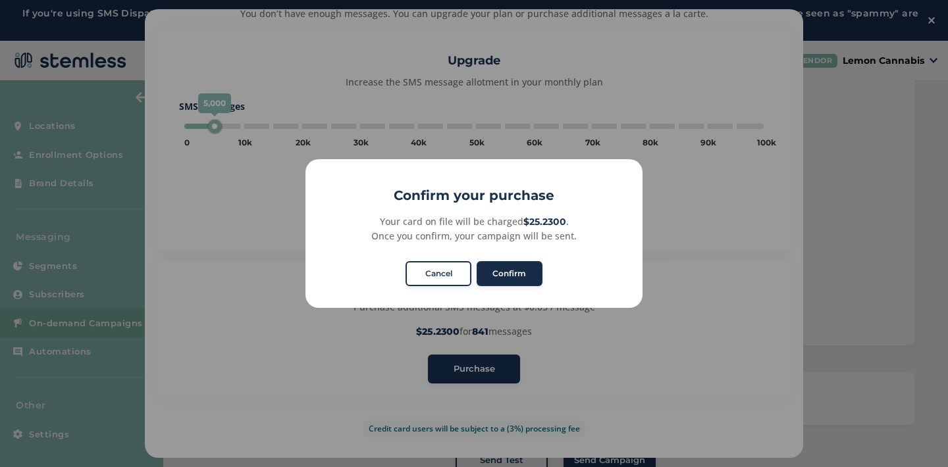
click at [507, 277] on button "Confirm" at bounding box center [510, 273] width 66 height 25
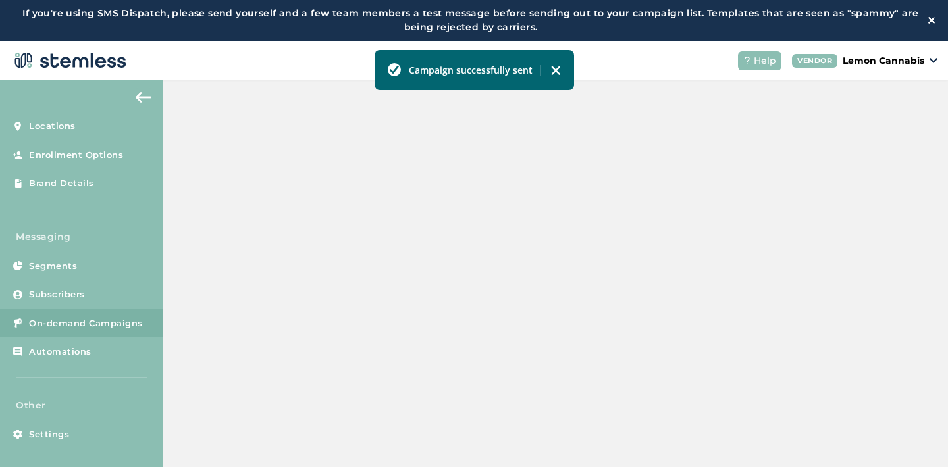
scroll to position [423, 0]
